Goal: Task Accomplishment & Management: Use online tool/utility

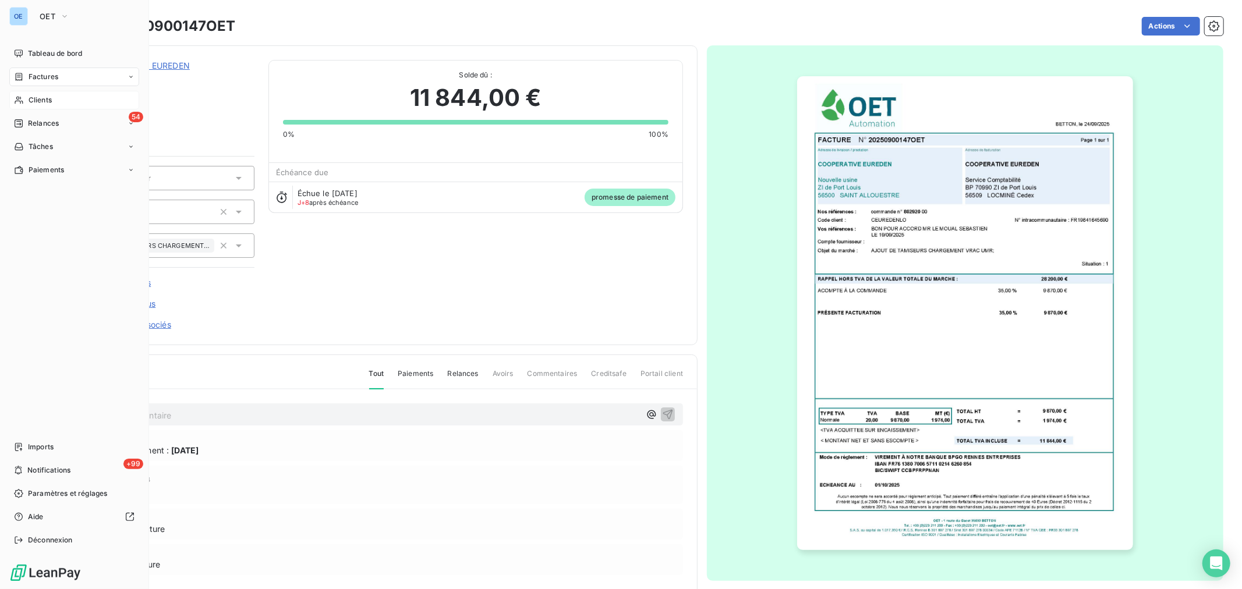
drag, startPoint x: 31, startPoint y: 93, endPoint x: 73, endPoint y: 94, distance: 42.5
click at [31, 94] on div "Clients" at bounding box center [74, 100] width 130 height 19
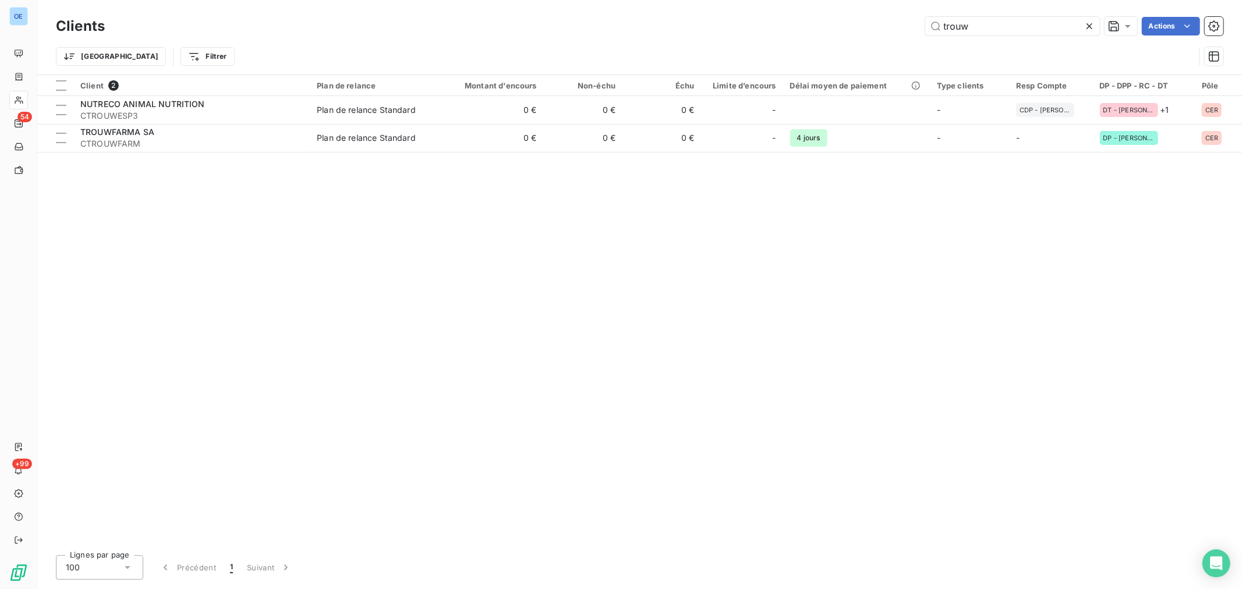
drag, startPoint x: 986, startPoint y: 30, endPoint x: 837, endPoint y: 30, distance: 149.6
click at [875, 30] on div "trouw Actions" at bounding box center [671, 26] width 1105 height 19
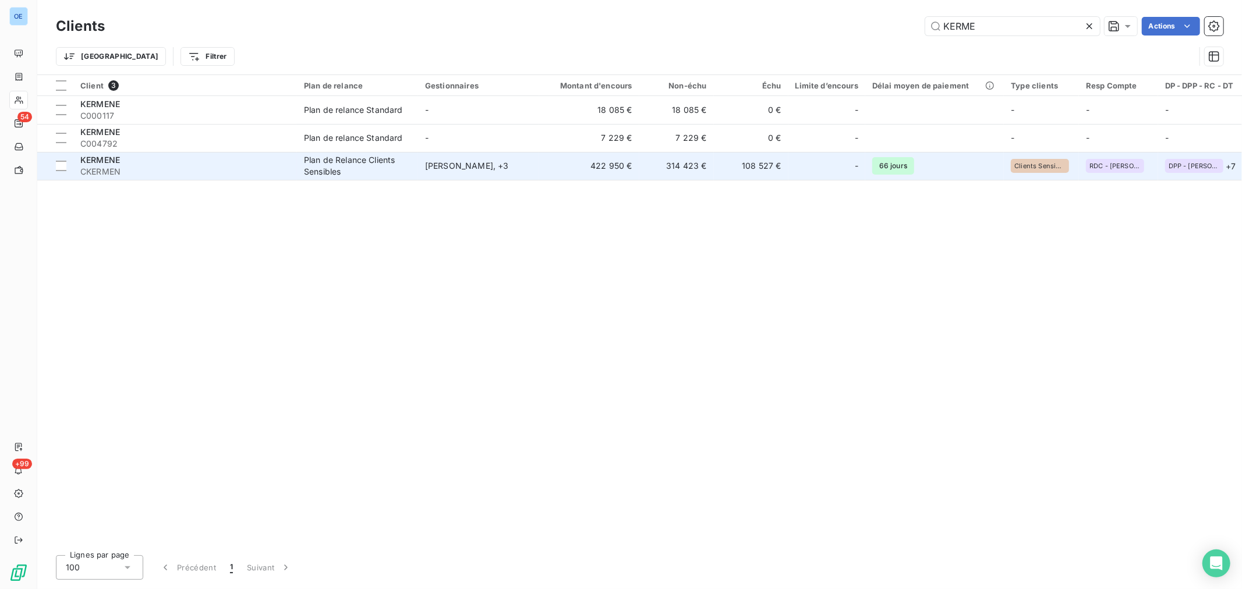
type input "KERME"
click at [535, 172] on td "[PERSON_NAME] , + 3" at bounding box center [478, 166] width 121 height 28
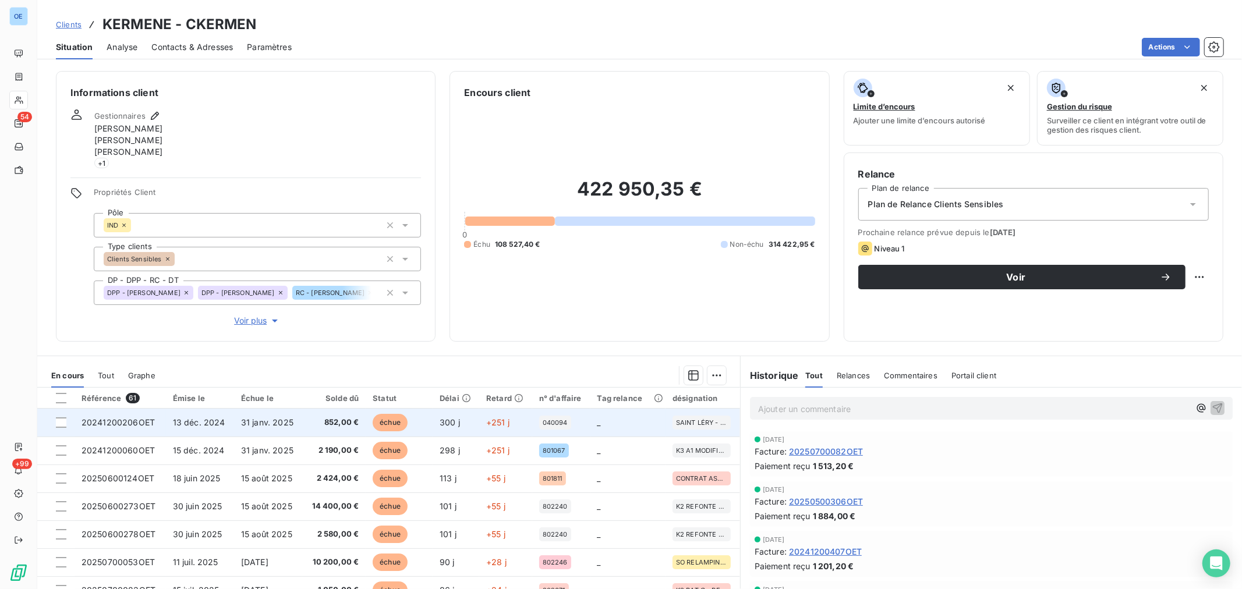
click at [452, 430] on td "300 j" at bounding box center [456, 423] width 47 height 28
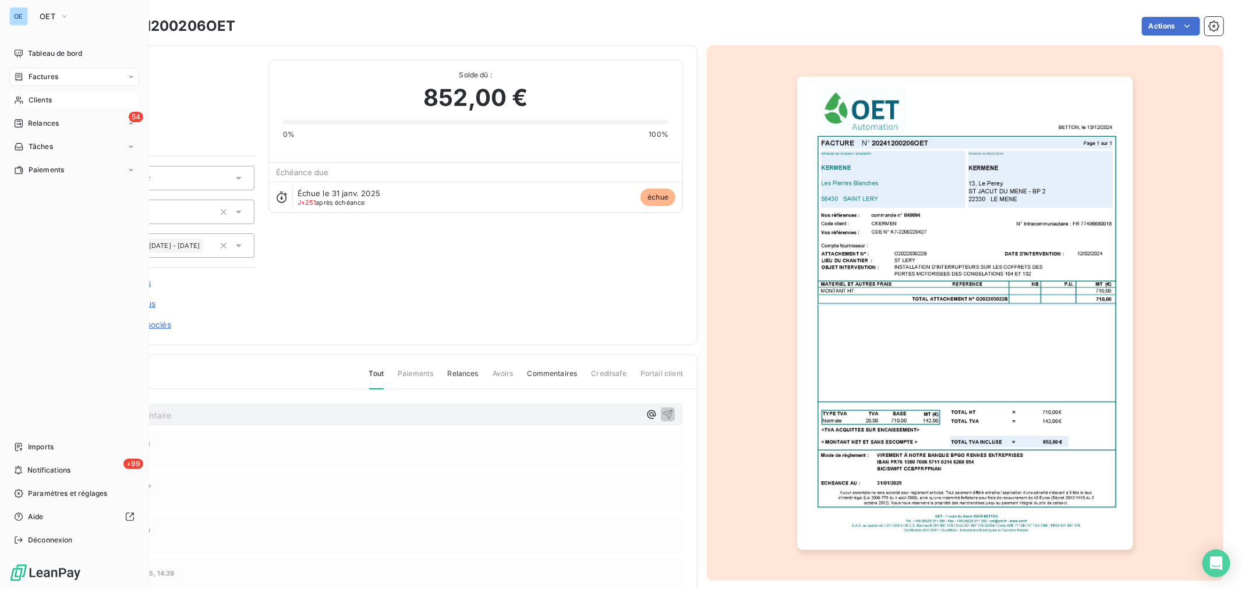
click at [31, 95] on span "Clients" at bounding box center [40, 100] width 23 height 10
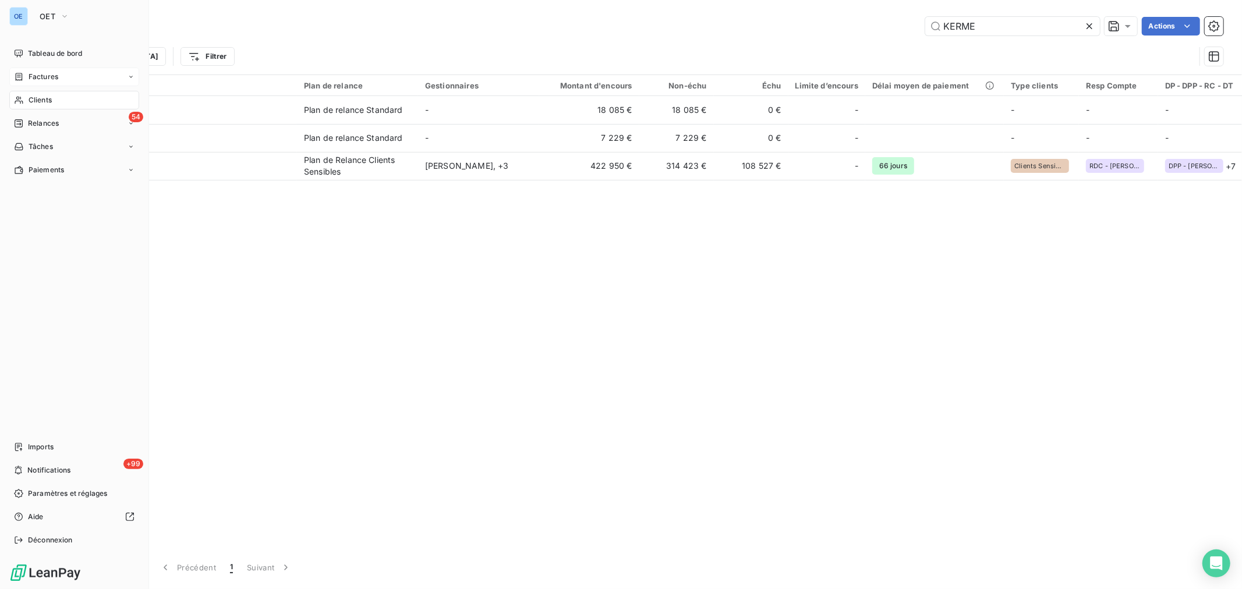
click at [22, 76] on icon at bounding box center [19, 77] width 7 height 8
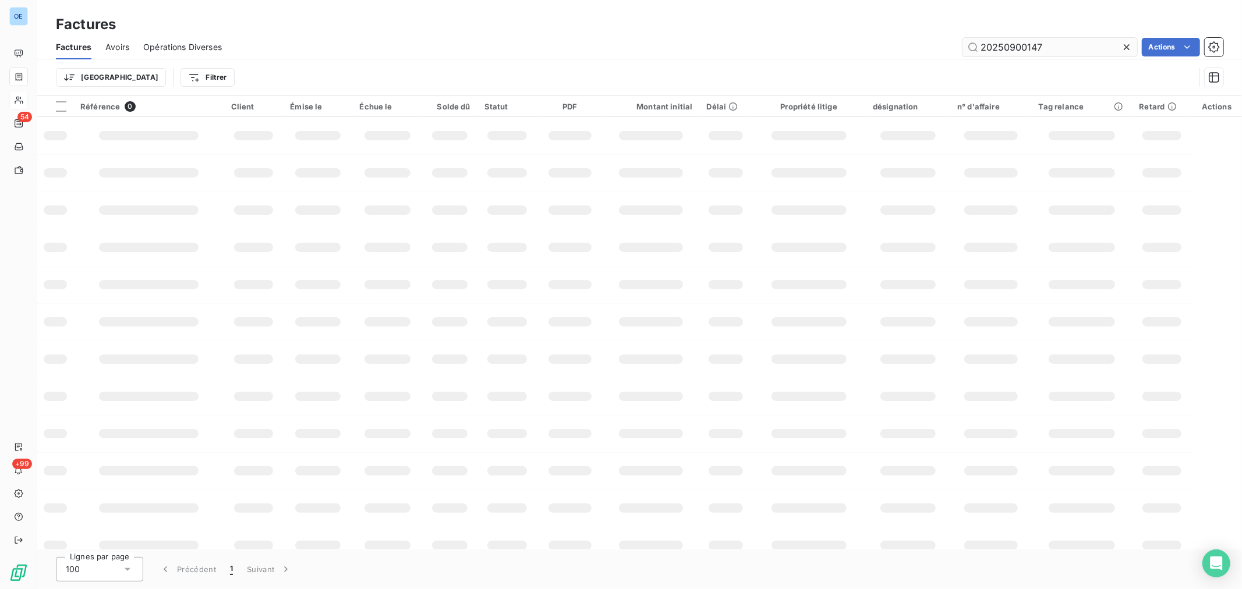
drag, startPoint x: 1063, startPoint y: 49, endPoint x: 1009, endPoint y: 54, distance: 53.8
click at [1009, 54] on input "20250900147" at bounding box center [1049, 47] width 175 height 19
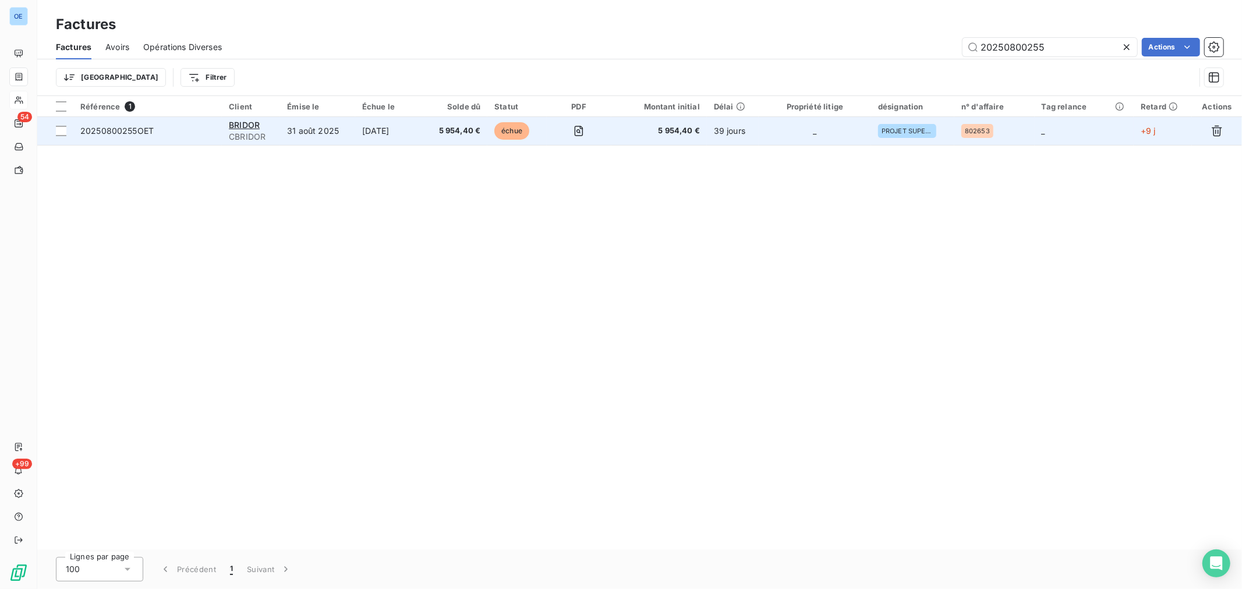
type input "20250800255"
click at [667, 129] on span "5 954,40 €" at bounding box center [659, 131] width 82 height 12
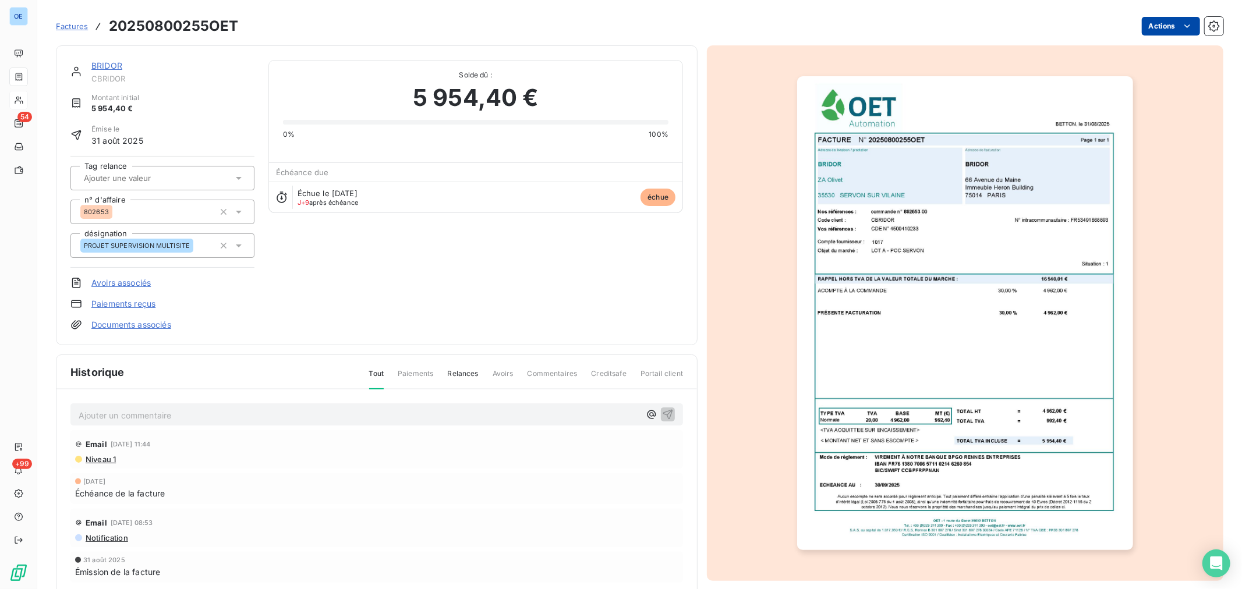
click at [1160, 27] on html "OE 54 +99 Factures 20250800255OET Actions BRIDOR CBRIDOR Montant initial 5 954,…" at bounding box center [621, 294] width 1242 height 589
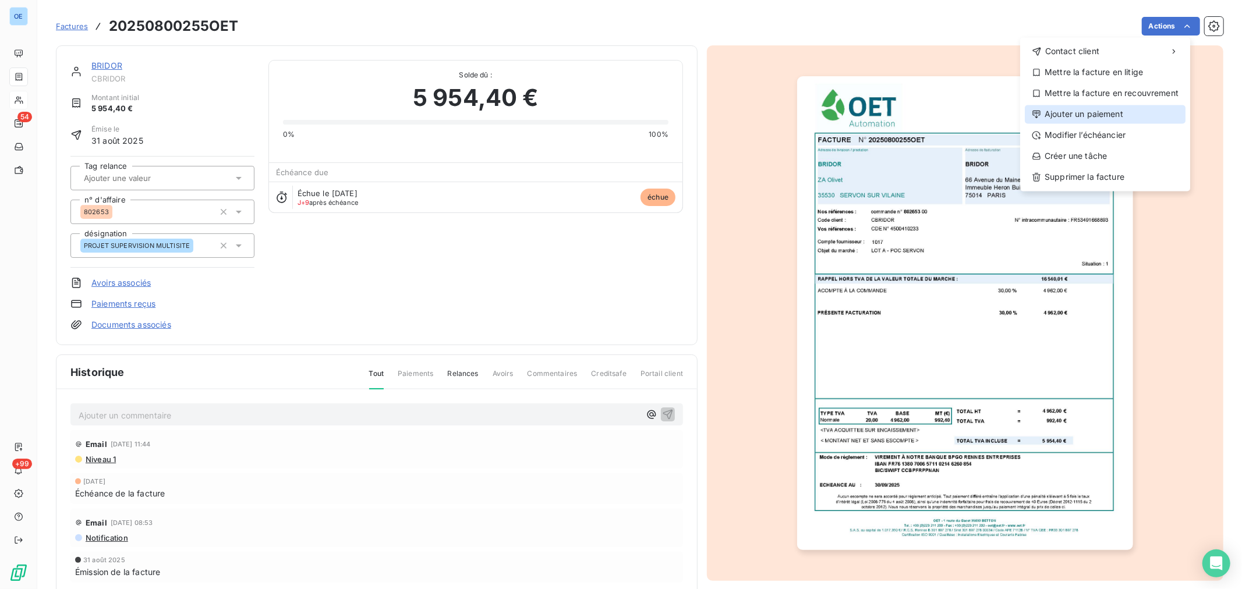
click at [1098, 109] on div "Ajouter un paiement" at bounding box center [1105, 114] width 161 height 19
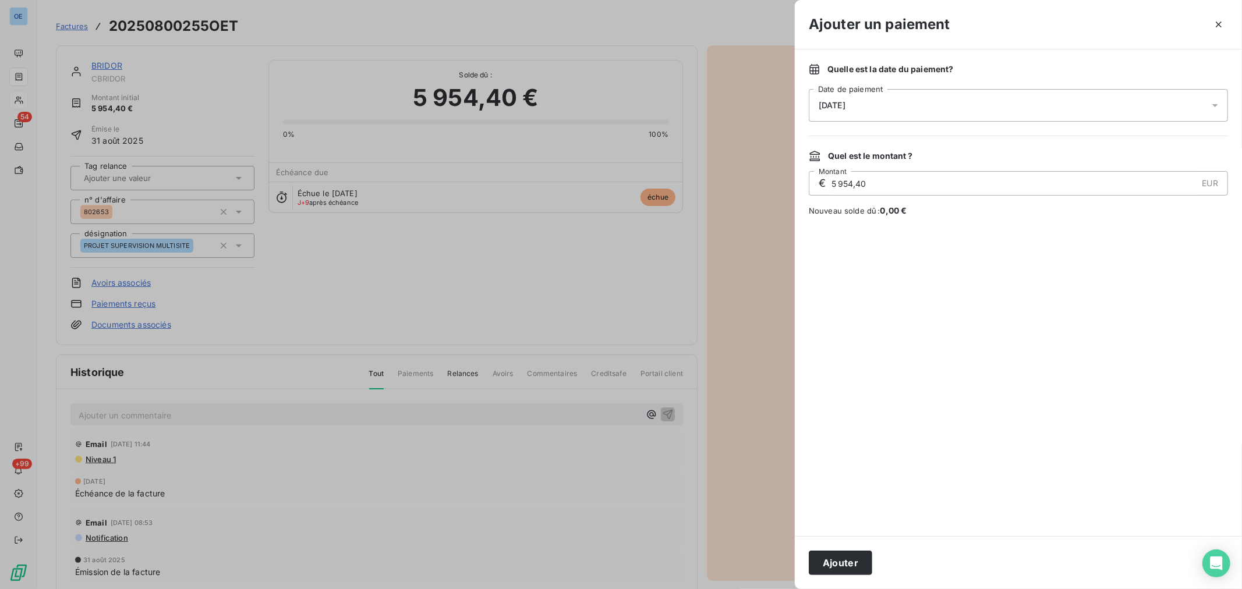
click at [950, 104] on div "[DATE]" at bounding box center [1018, 105] width 419 height 33
click at [846, 247] on button "13" at bounding box center [842, 248] width 23 height 23
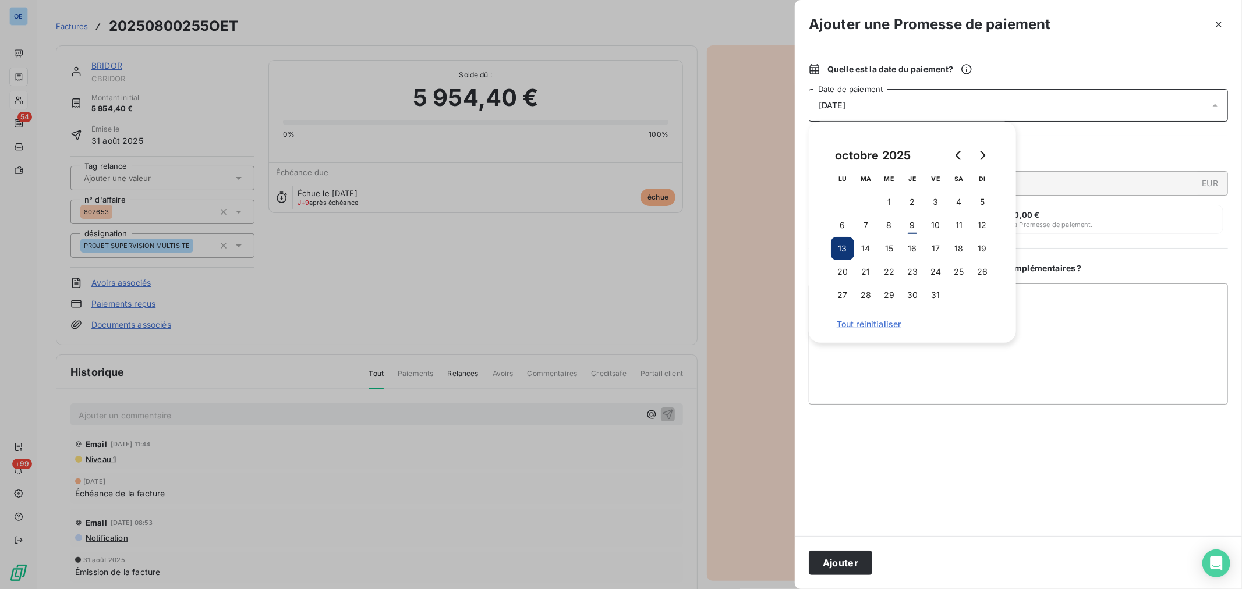
click at [846, 565] on button "Ajouter" at bounding box center [840, 563] width 63 height 24
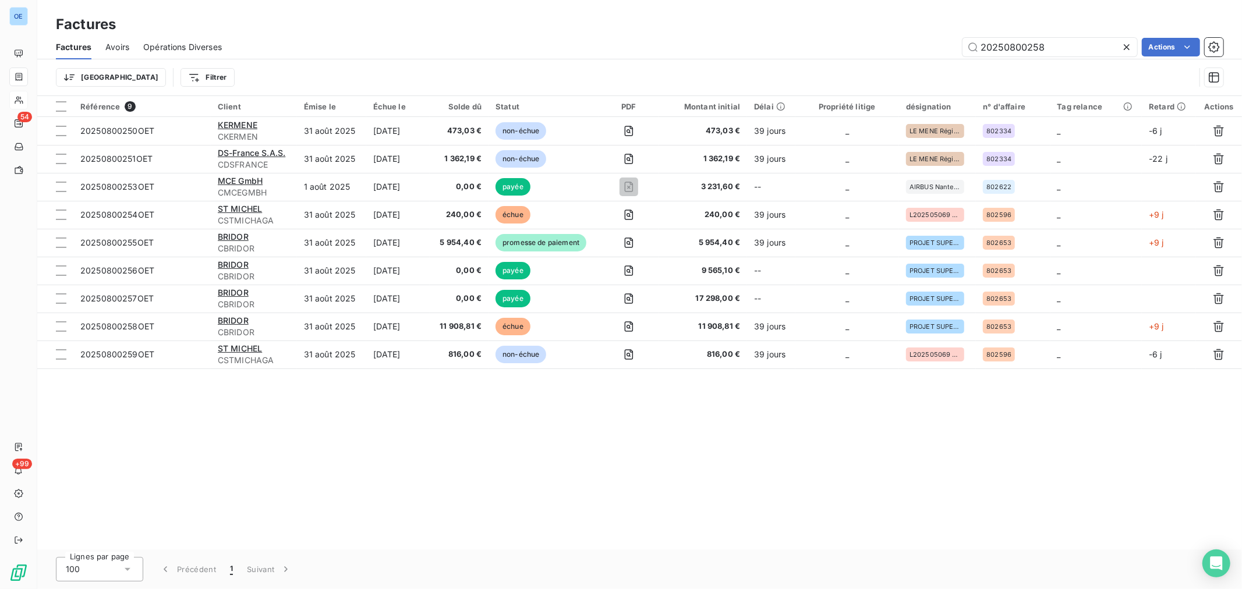
type input "20250800258"
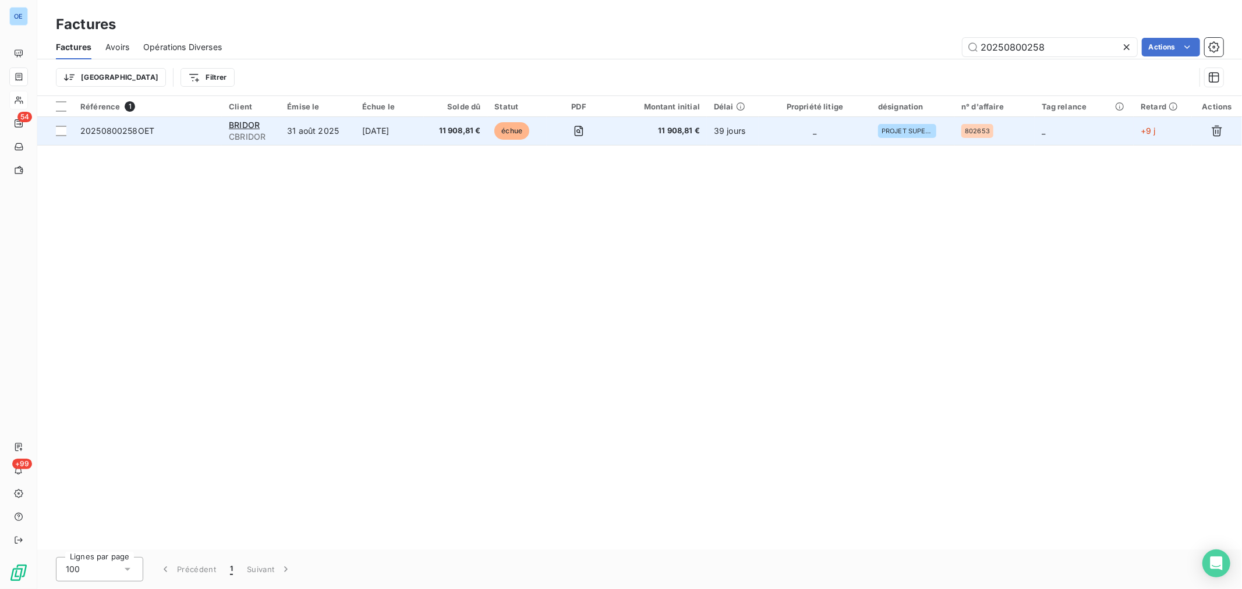
click at [817, 139] on td "_" at bounding box center [815, 131] width 112 height 28
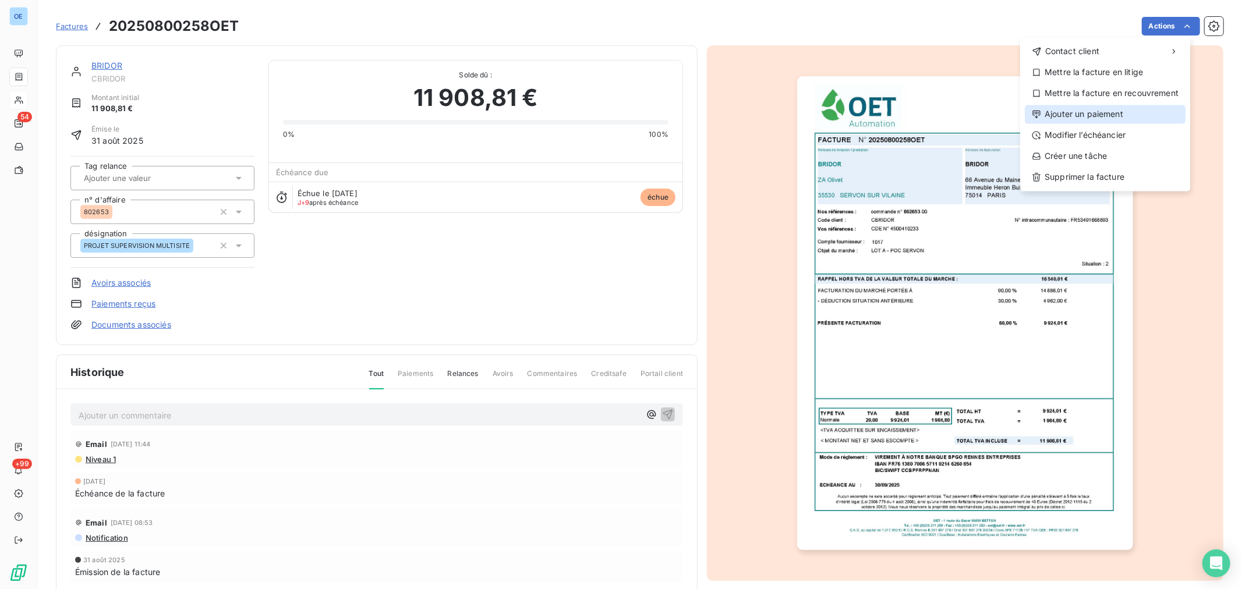
click at [1131, 115] on div "Ajouter un paiement" at bounding box center [1105, 114] width 161 height 19
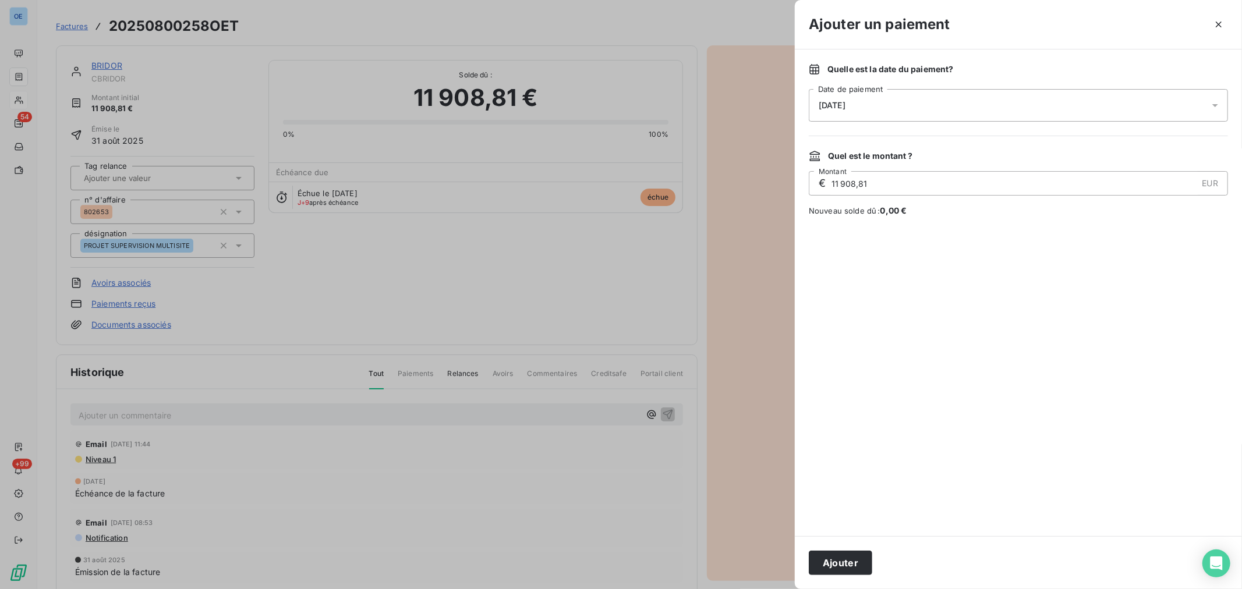
click at [868, 113] on div "[DATE]" at bounding box center [1018, 105] width 419 height 33
click at [839, 252] on button "13" at bounding box center [842, 248] width 23 height 23
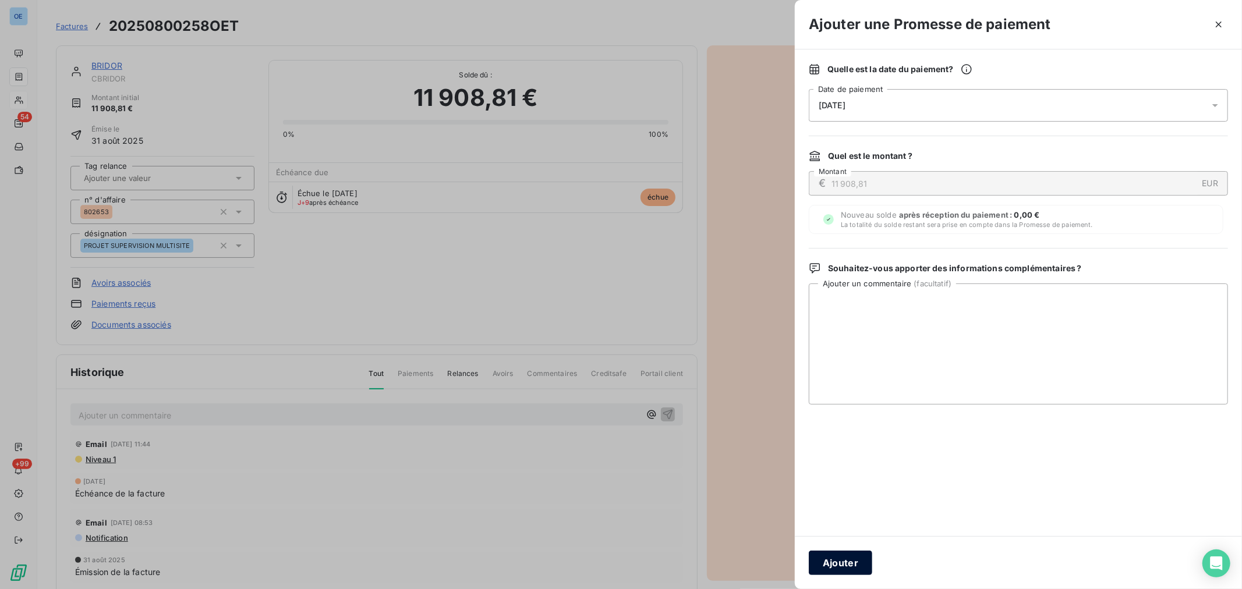
click at [850, 557] on button "Ajouter" at bounding box center [840, 563] width 63 height 24
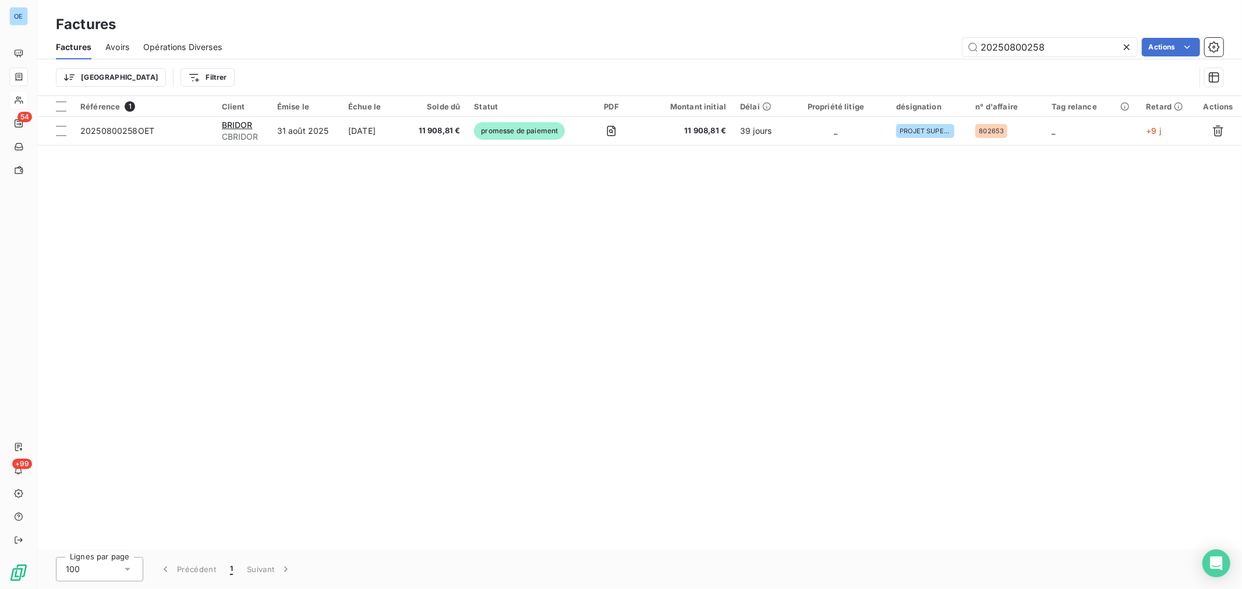
drag, startPoint x: 1060, startPoint y: 41, endPoint x: 1011, endPoint y: 61, distance: 52.8
click at [1011, 61] on div "Factures Avoirs Opérations Diverses 20250800258 Actions Trier Filtrer" at bounding box center [639, 65] width 1205 height 61
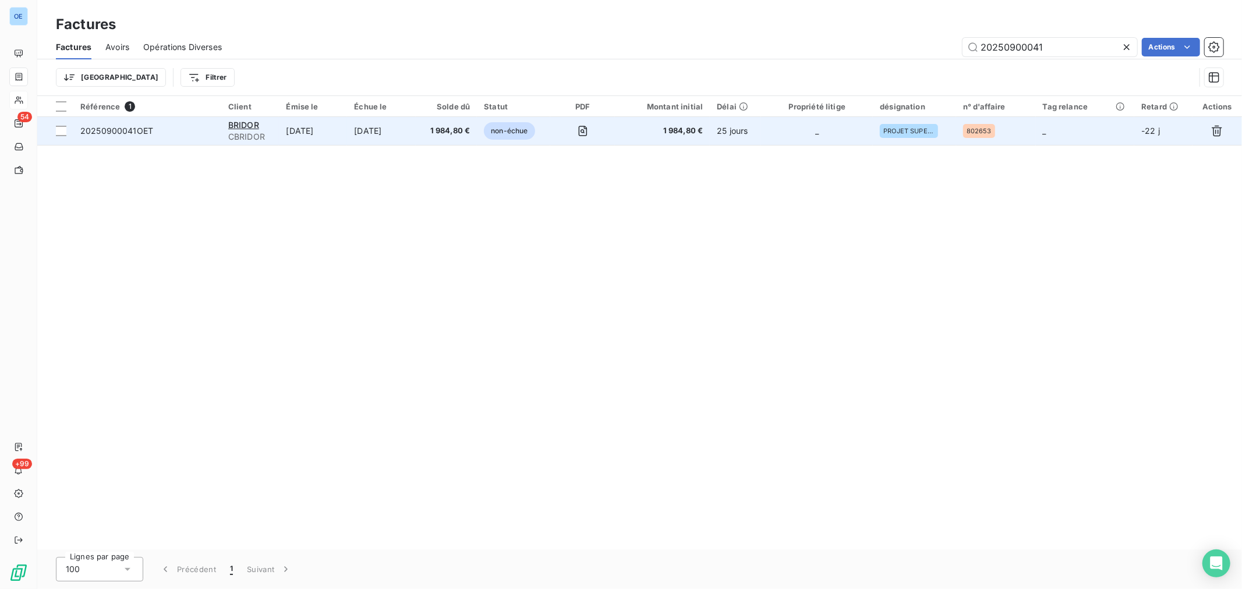
type input "20250900041"
click at [799, 128] on td "_" at bounding box center [817, 131] width 112 height 28
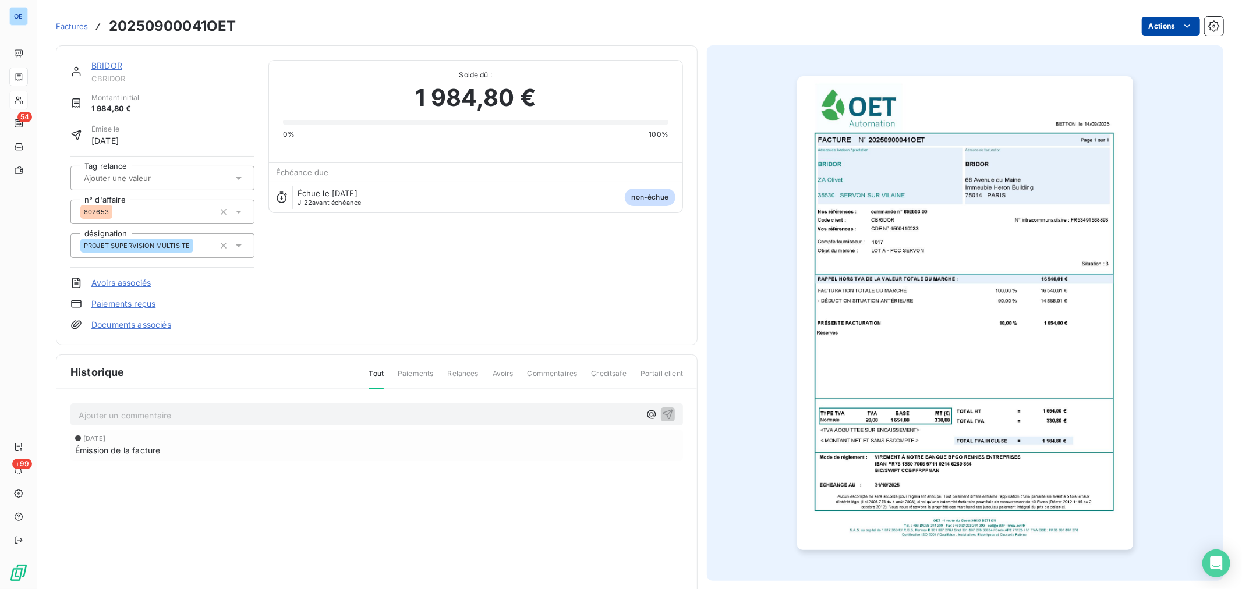
click at [1163, 32] on html "OE 54 +99 Factures 20250900041OET Actions BRIDOR CBRIDOR Montant initial 1 984,…" at bounding box center [621, 294] width 1242 height 589
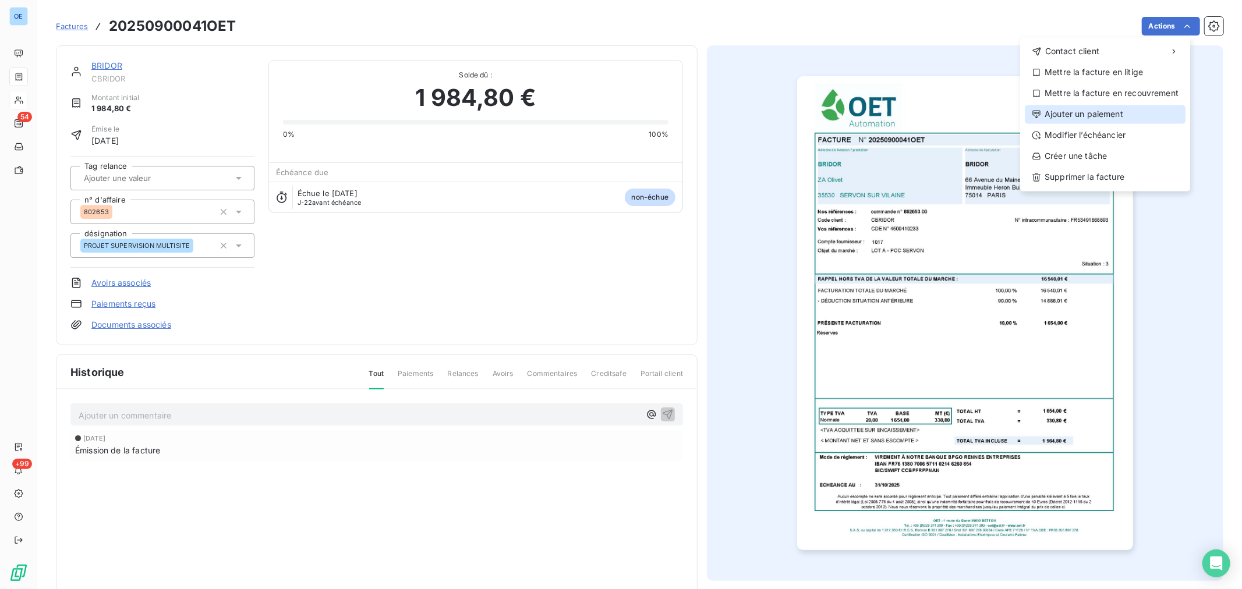
click at [1114, 109] on div "Ajouter un paiement" at bounding box center [1105, 114] width 161 height 19
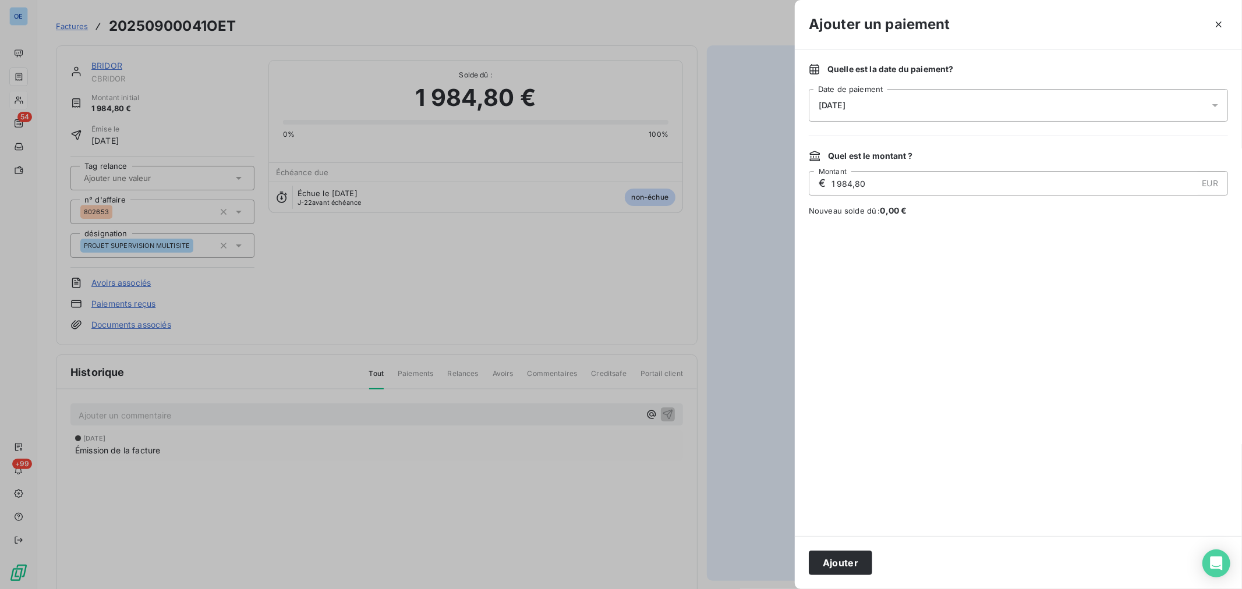
click at [872, 109] on div "[DATE]" at bounding box center [1018, 105] width 419 height 33
click at [840, 247] on button "13" at bounding box center [842, 248] width 23 height 23
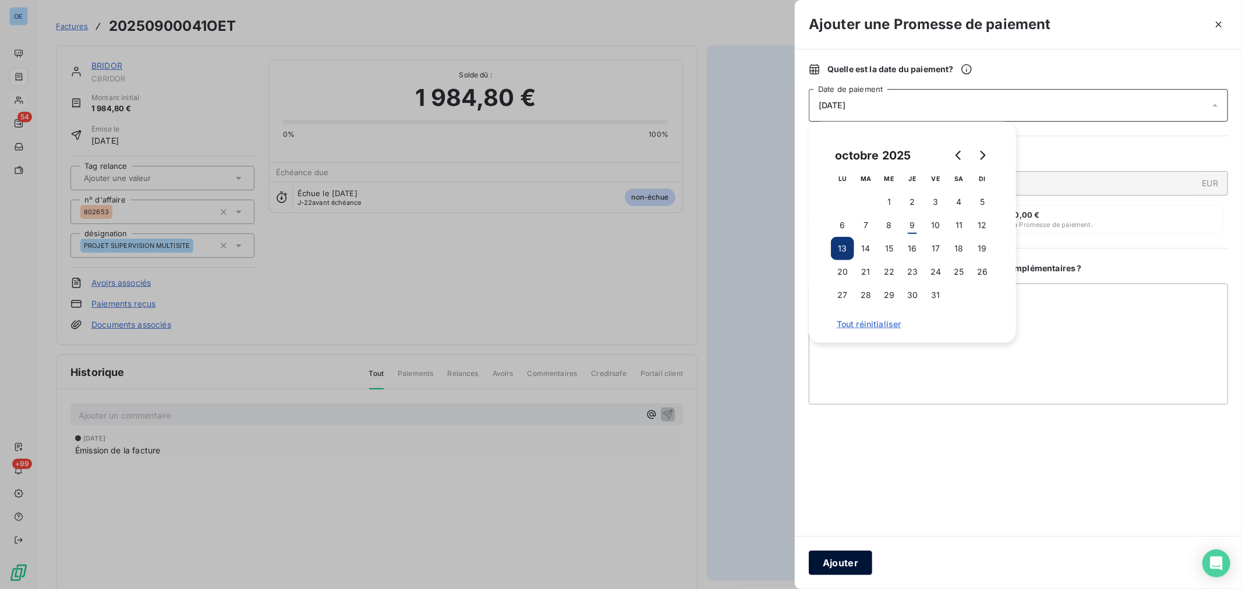
click at [837, 560] on button "Ajouter" at bounding box center [840, 563] width 63 height 24
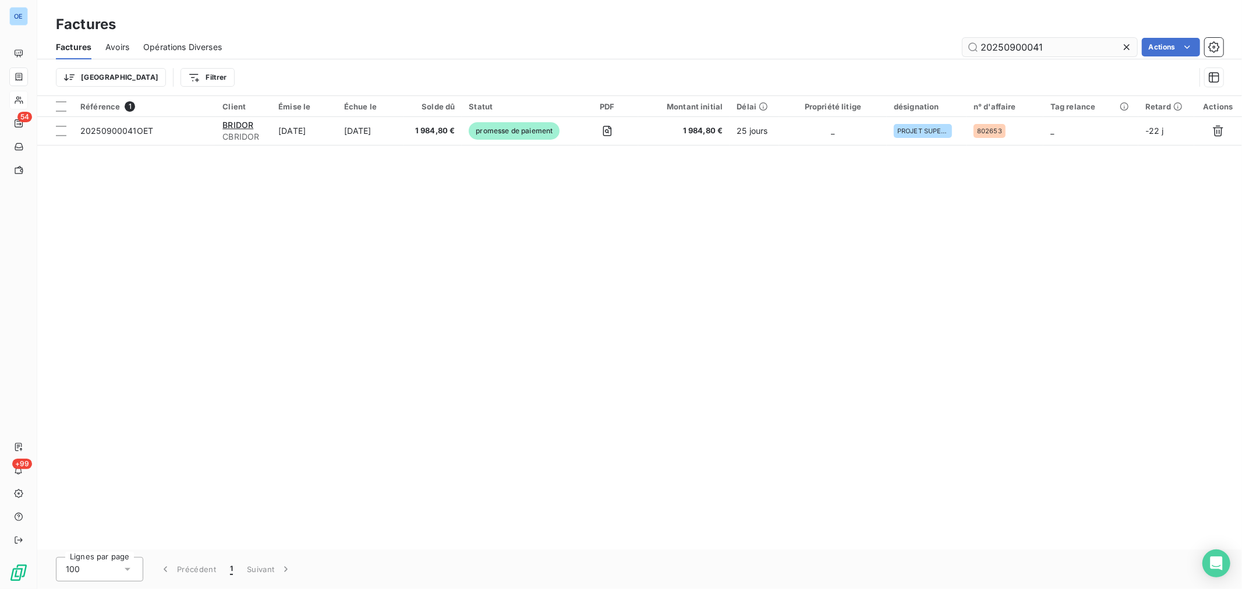
drag, startPoint x: 1079, startPoint y: 45, endPoint x: 1027, endPoint y: 55, distance: 52.7
click at [1027, 55] on input "20250900041" at bounding box center [1049, 47] width 175 height 19
type input "20250900208"
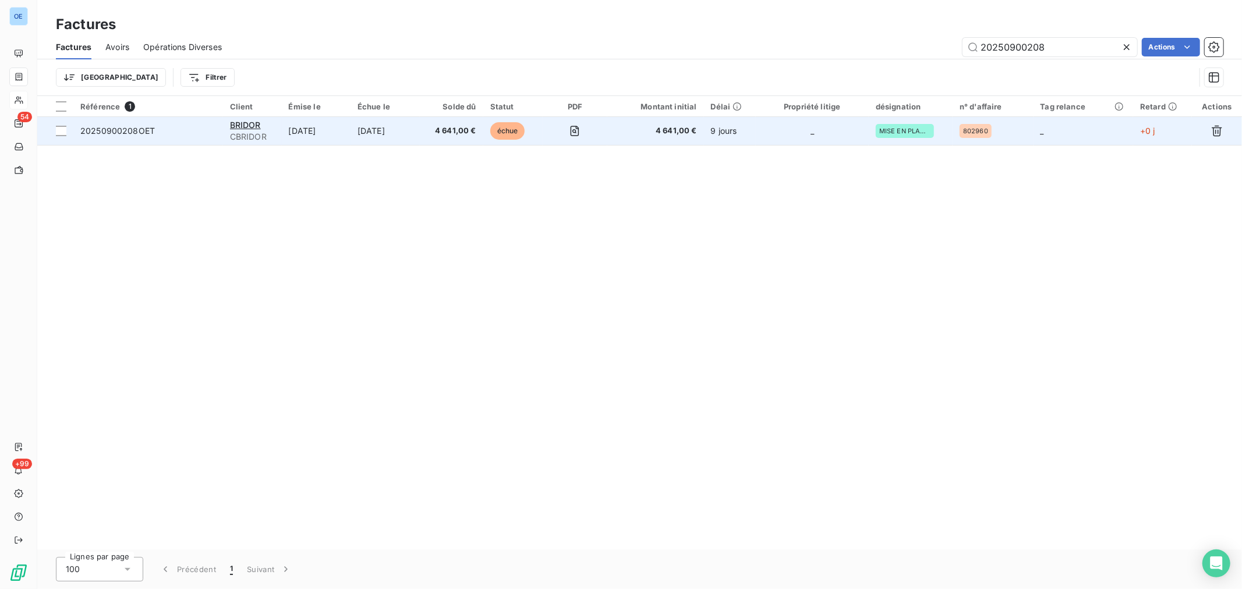
click at [818, 143] on td "_" at bounding box center [812, 131] width 113 height 28
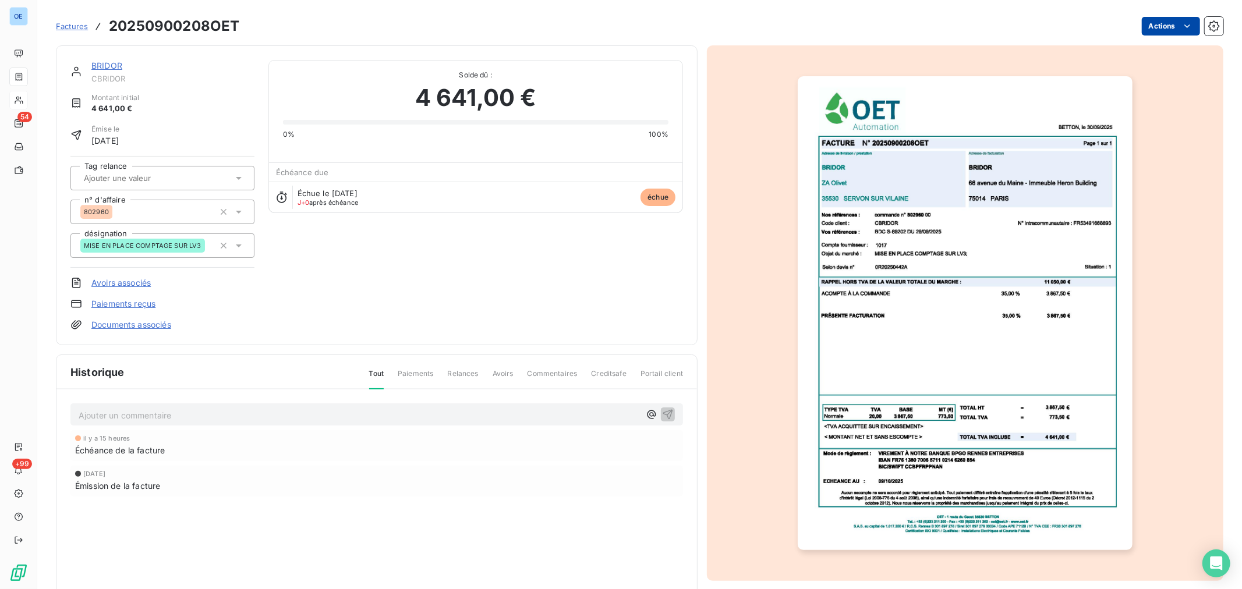
click at [1173, 32] on html "OE 54 +99 Factures 20250900208OET Actions BRIDOR CBRIDOR Montant initial 4 641,…" at bounding box center [621, 294] width 1242 height 589
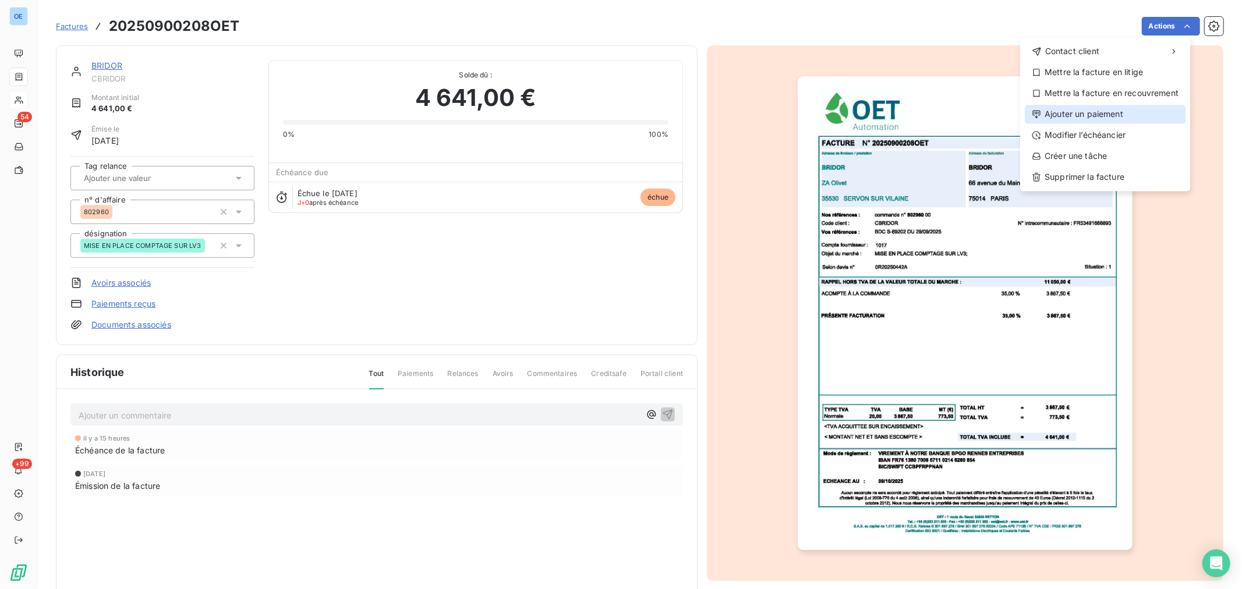
click at [1105, 117] on div "Ajouter un paiement" at bounding box center [1105, 114] width 161 height 19
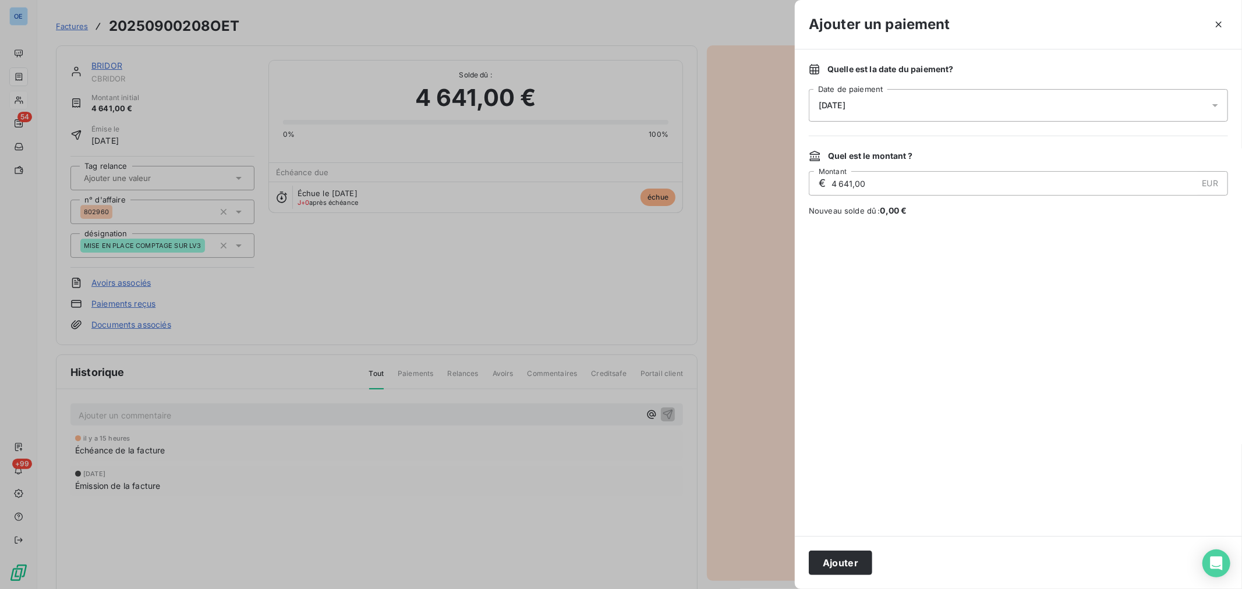
click at [863, 115] on div "[DATE]" at bounding box center [1018, 105] width 419 height 33
click at [838, 246] on button "13" at bounding box center [842, 248] width 23 height 23
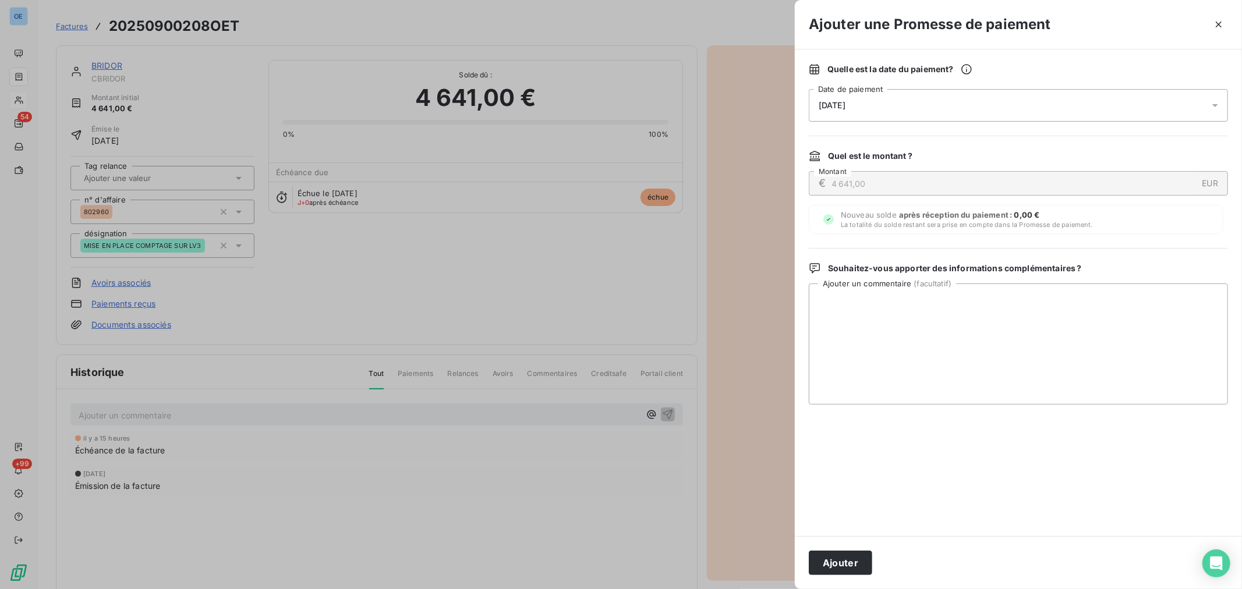
click at [872, 561] on div "Ajouter" at bounding box center [1018, 562] width 447 height 53
click at [857, 562] on button "Ajouter" at bounding box center [840, 563] width 63 height 24
